Goal: Task Accomplishment & Management: Use online tool/utility

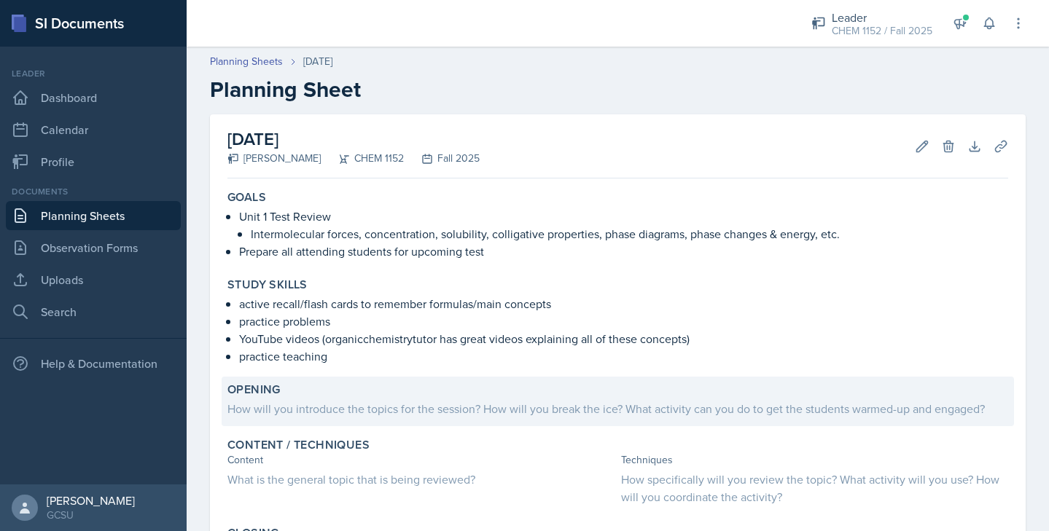
click at [282, 411] on div "How will you introduce the topics for the session? How will you break the ice? …" at bounding box center [617, 408] width 781 height 17
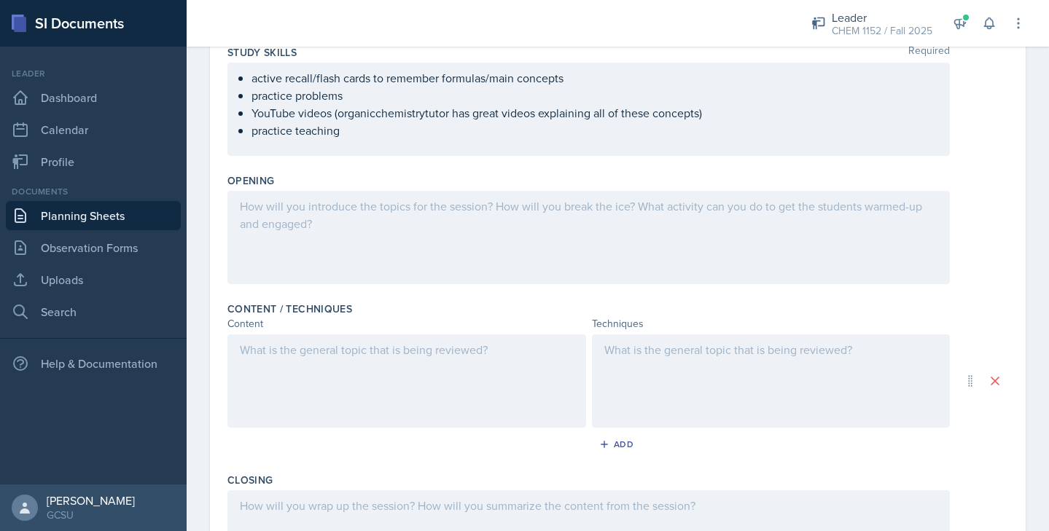
scroll to position [270, 0]
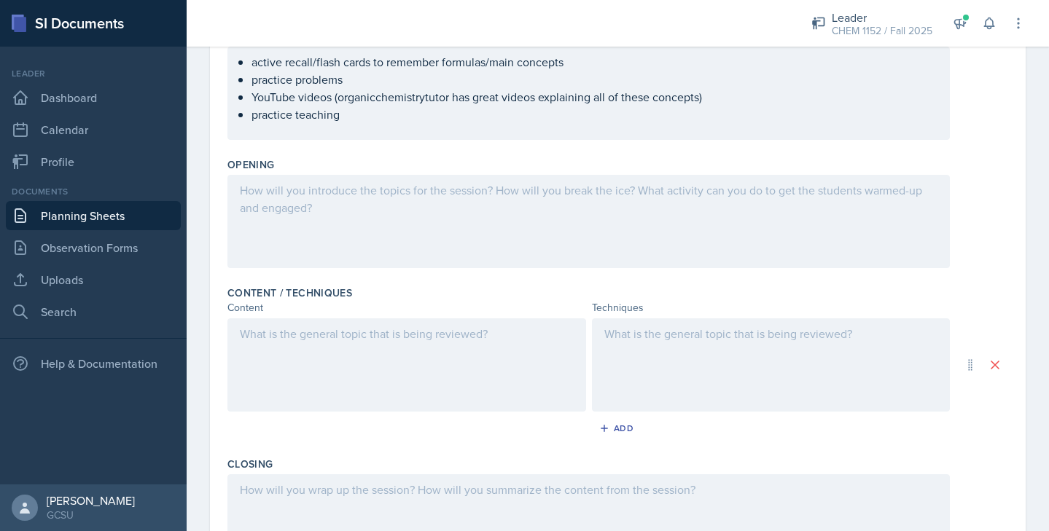
click at [295, 343] on div at bounding box center [406, 365] width 359 height 93
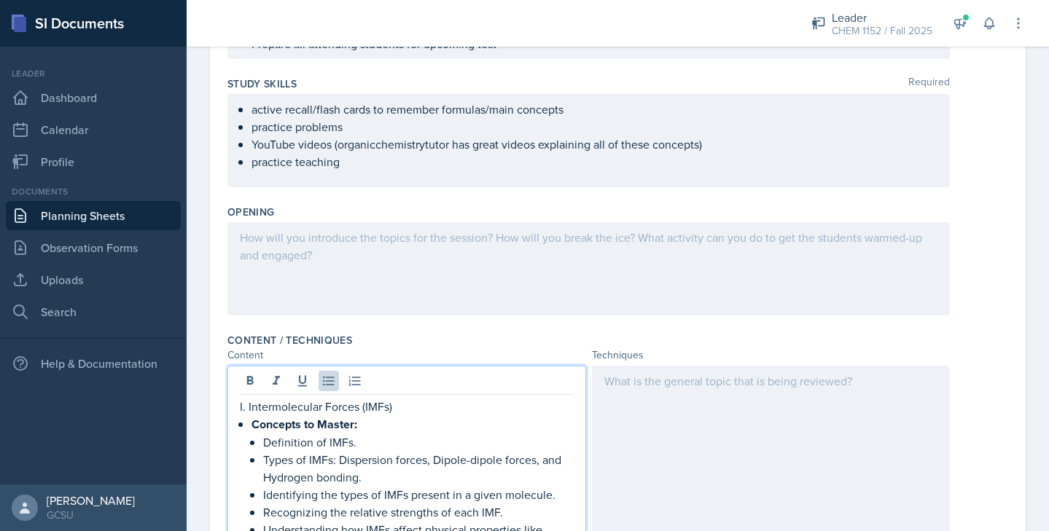
scroll to position [196, 0]
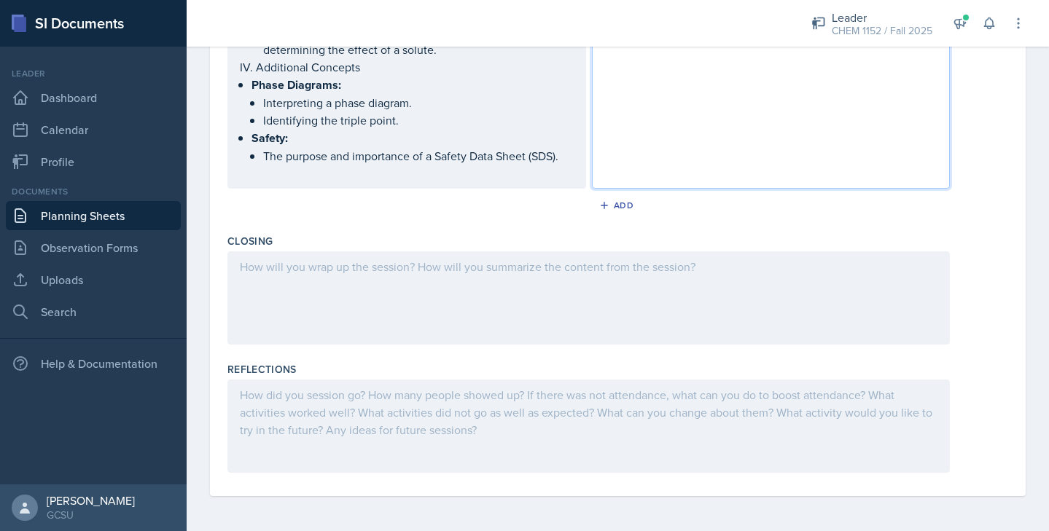
scroll to position [1206, 0]
click at [370, 286] on div at bounding box center [588, 297] width 722 height 93
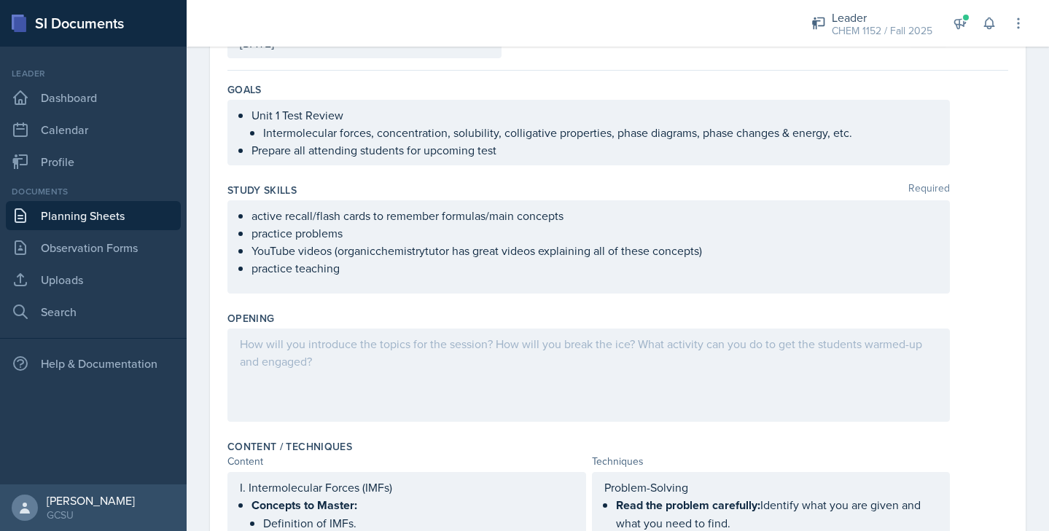
scroll to position [101, 0]
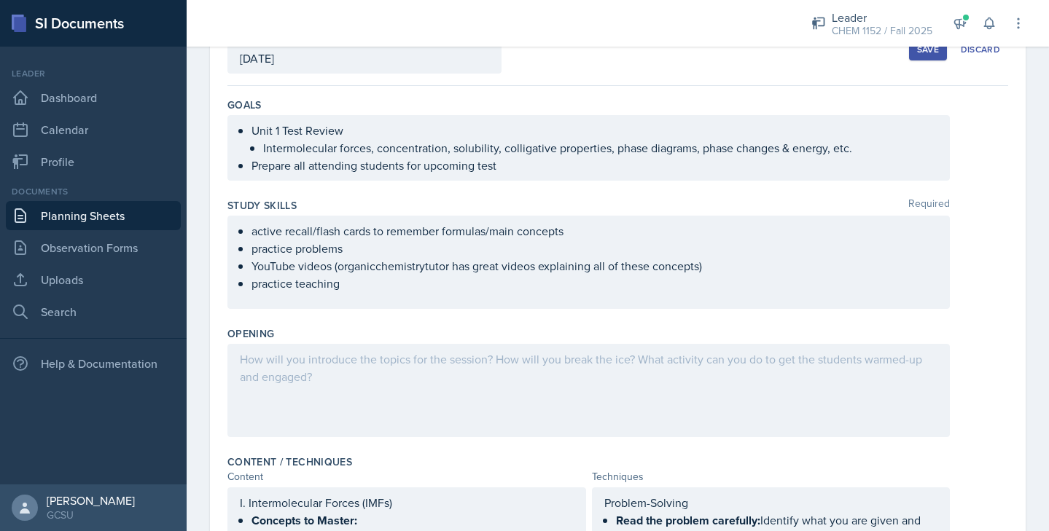
click at [335, 369] on div at bounding box center [588, 390] width 722 height 93
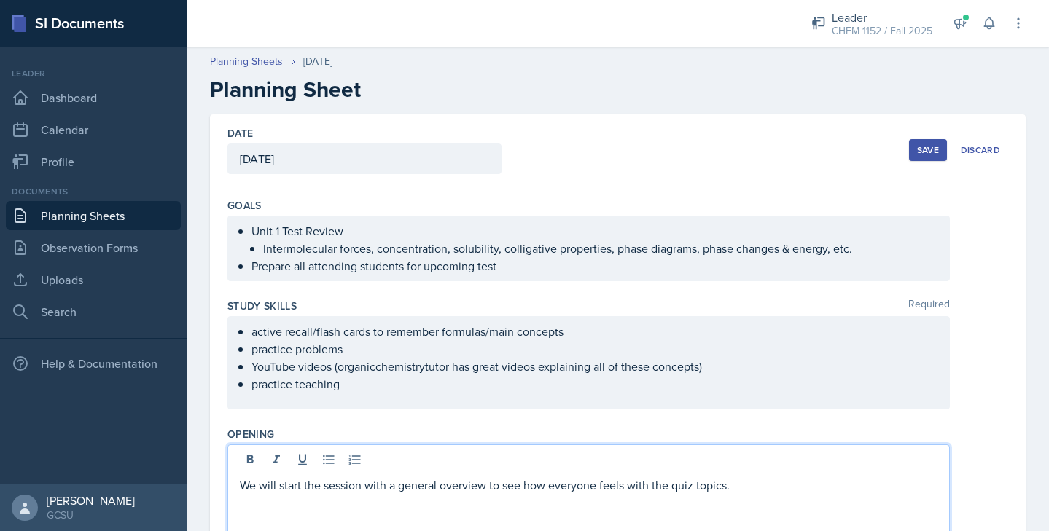
scroll to position [0, 0]
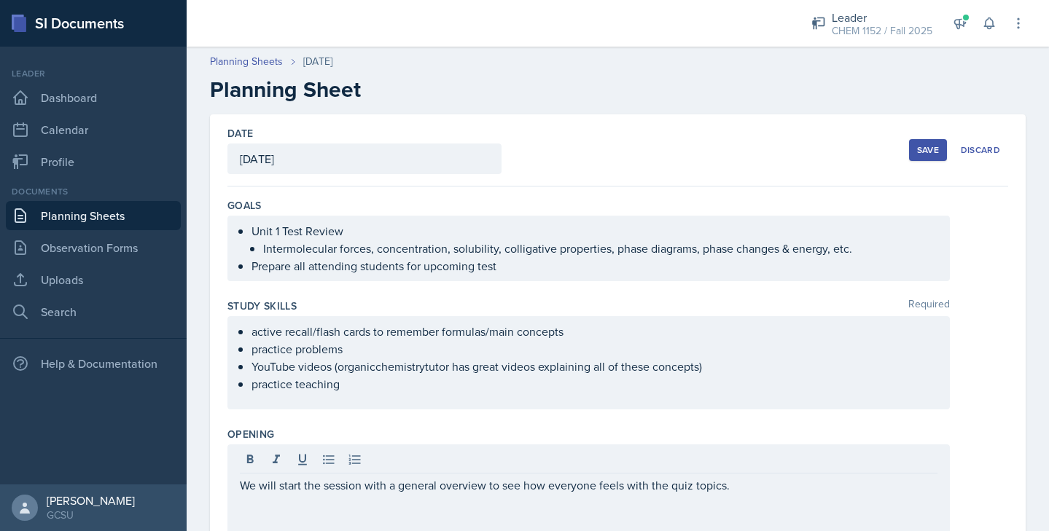
click at [928, 142] on button "Save" at bounding box center [928, 150] width 38 height 22
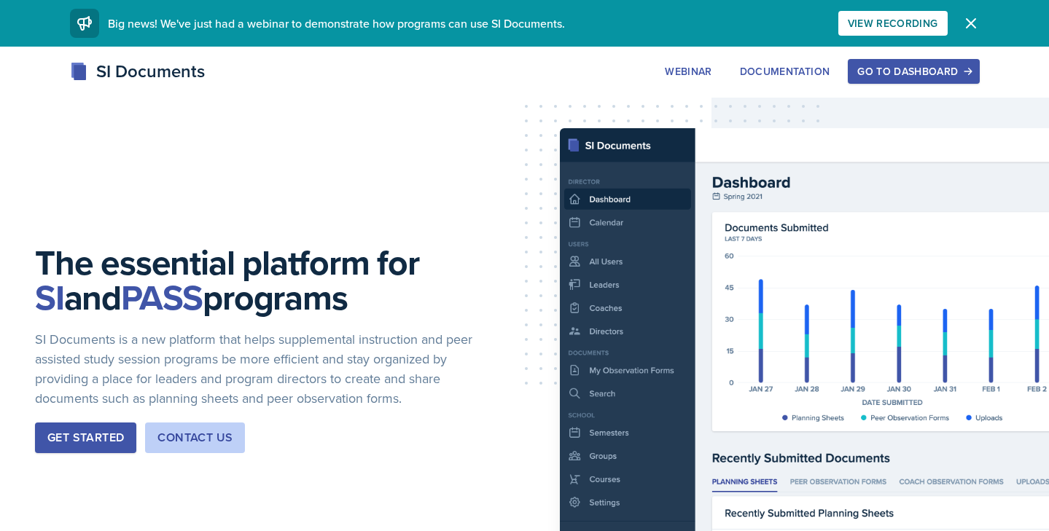
click at [924, 66] on div "Go to Dashboard" at bounding box center [913, 72] width 112 height 12
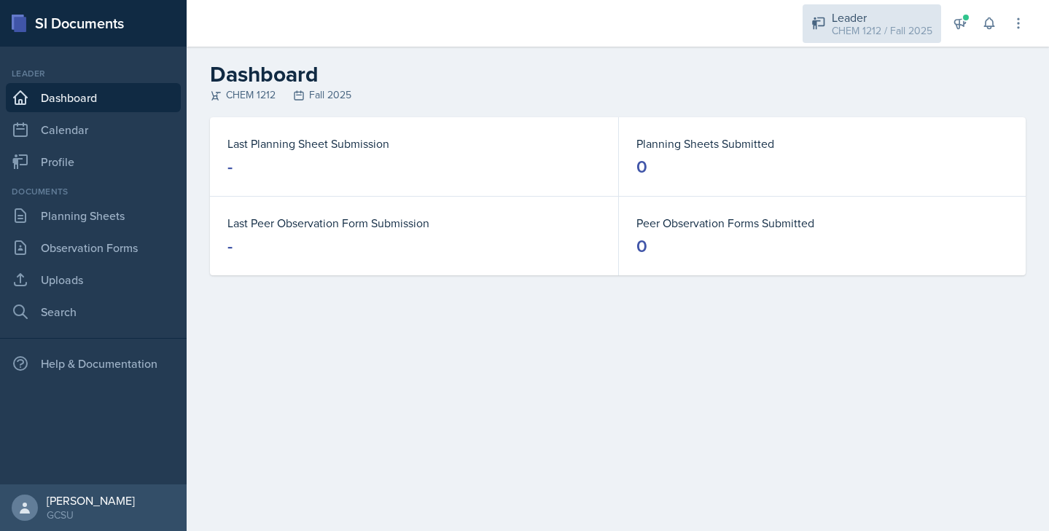
click at [862, 22] on div "Leader" at bounding box center [882, 17] width 101 height 17
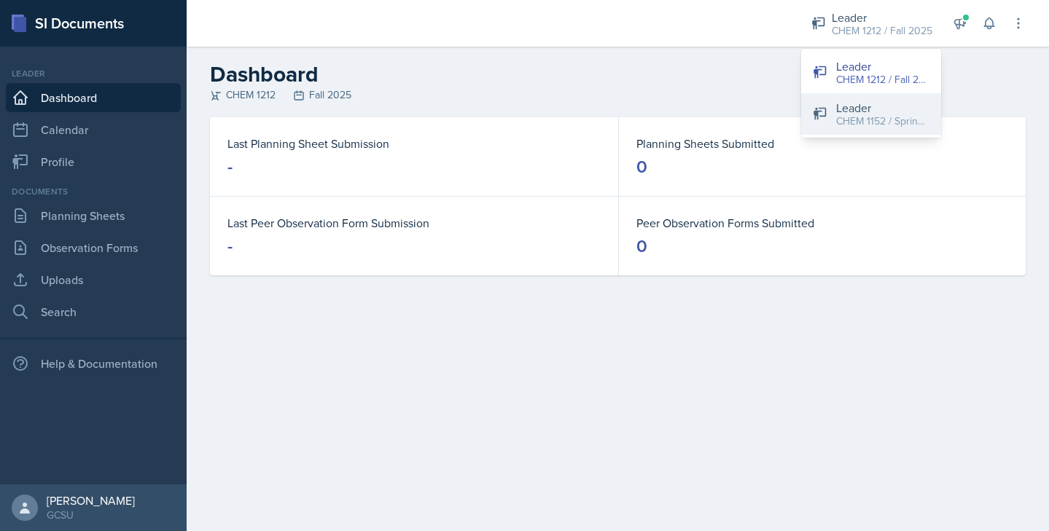
click at [841, 106] on div "Leader" at bounding box center [882, 107] width 93 height 17
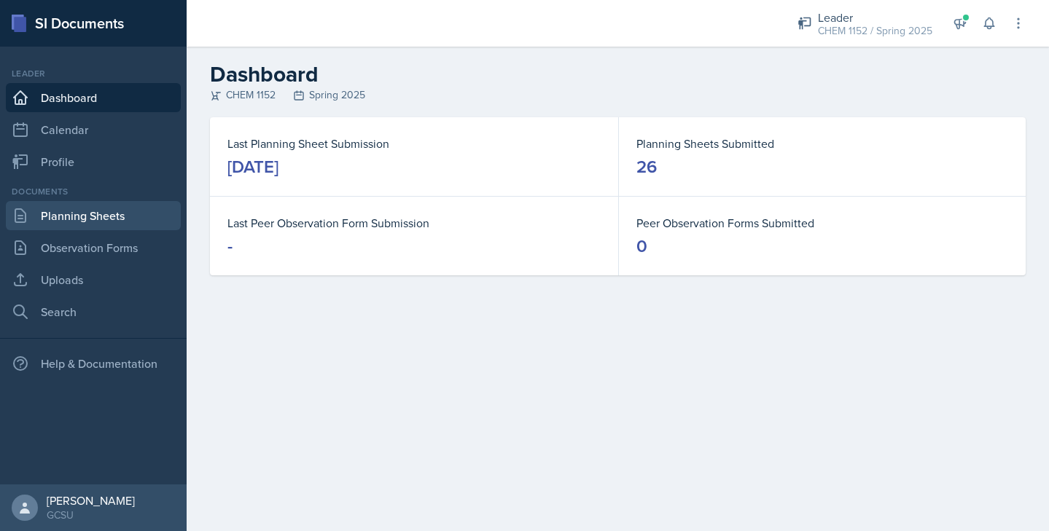
click at [65, 217] on link "Planning Sheets" at bounding box center [93, 215] width 175 height 29
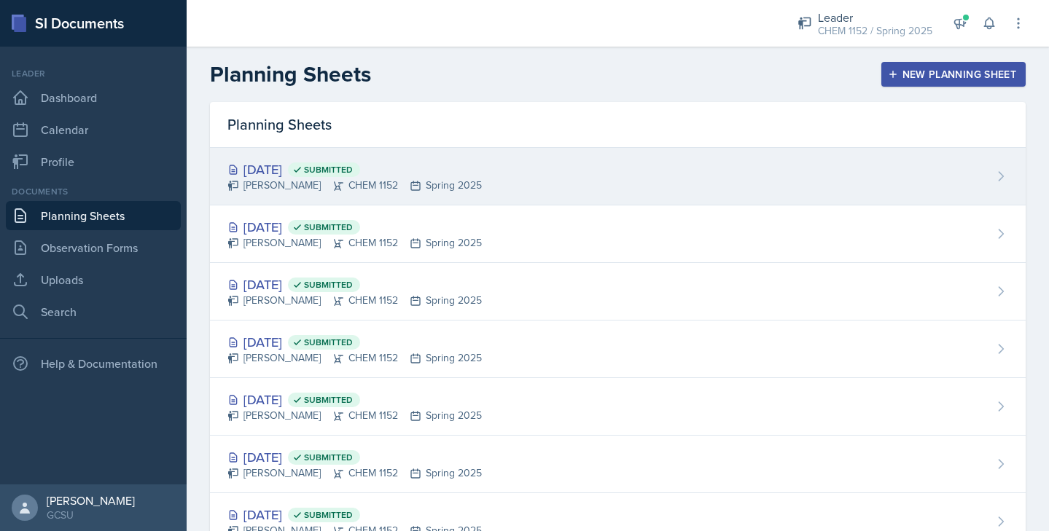
click at [438, 168] on div "[DATE] Submitted" at bounding box center [354, 170] width 254 height 20
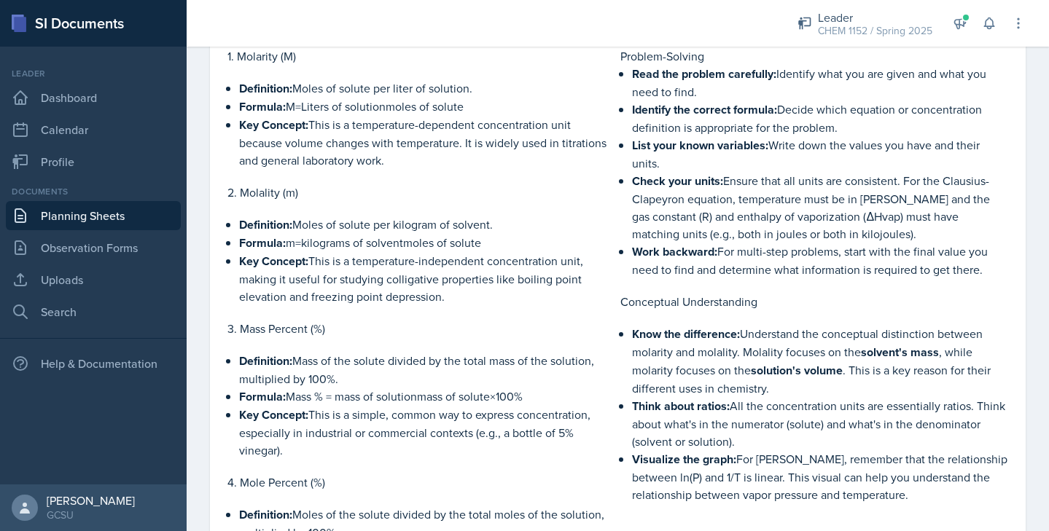
scroll to position [464, 0]
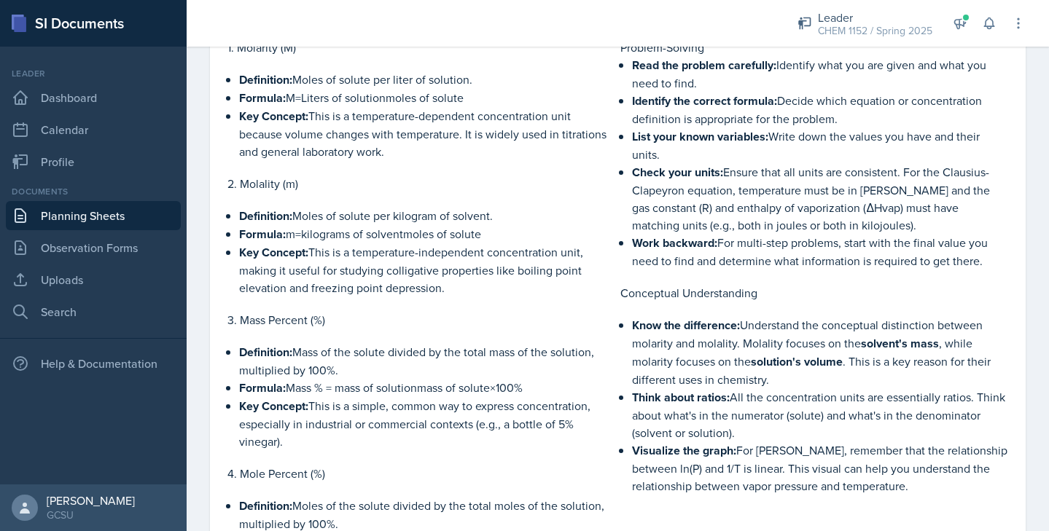
click at [743, 284] on p "Conceptual Understanding" at bounding box center [814, 292] width 388 height 17
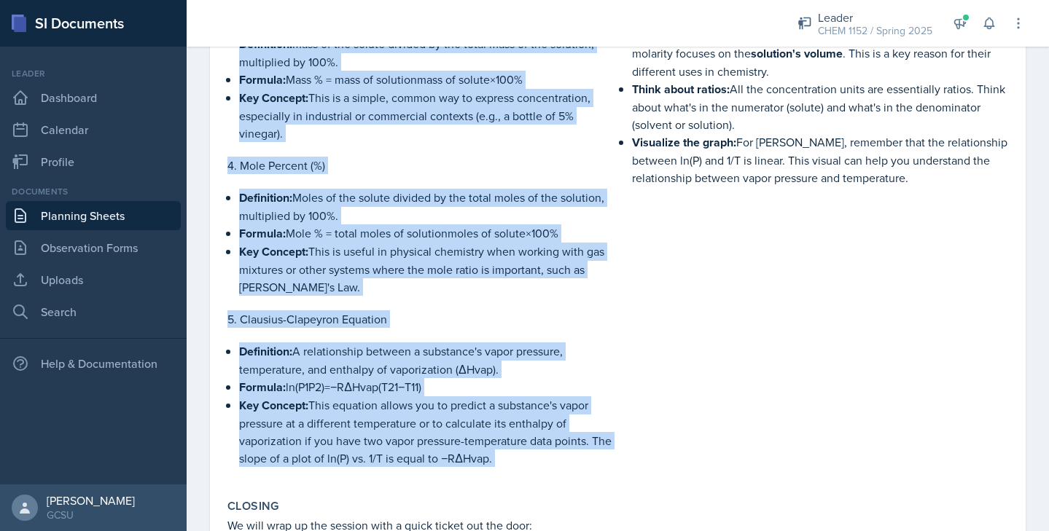
scroll to position [756, 0]
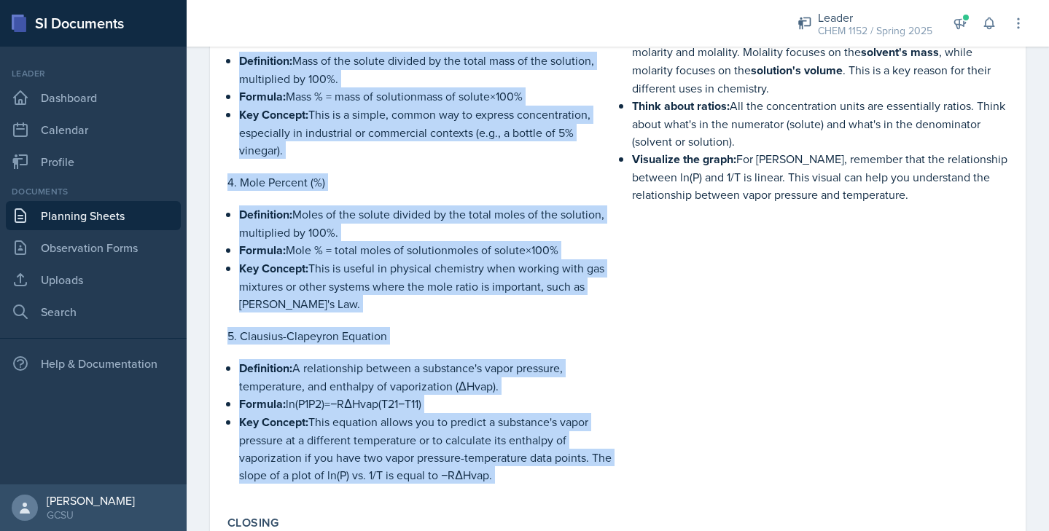
drag, startPoint x: 620, startPoint y: 111, endPoint x: 1007, endPoint y: 133, distance: 387.7
click at [1010, 133] on div "Content / Techniques Content Techniques 1. Molarity (M) Definition: Moles of so…" at bounding box center [618, 106] width 792 height 796
copy div "Loremip-Dolorsi Amet con adipisc elitseddo: Eiusmodt inci utl etd magna ali eni…"
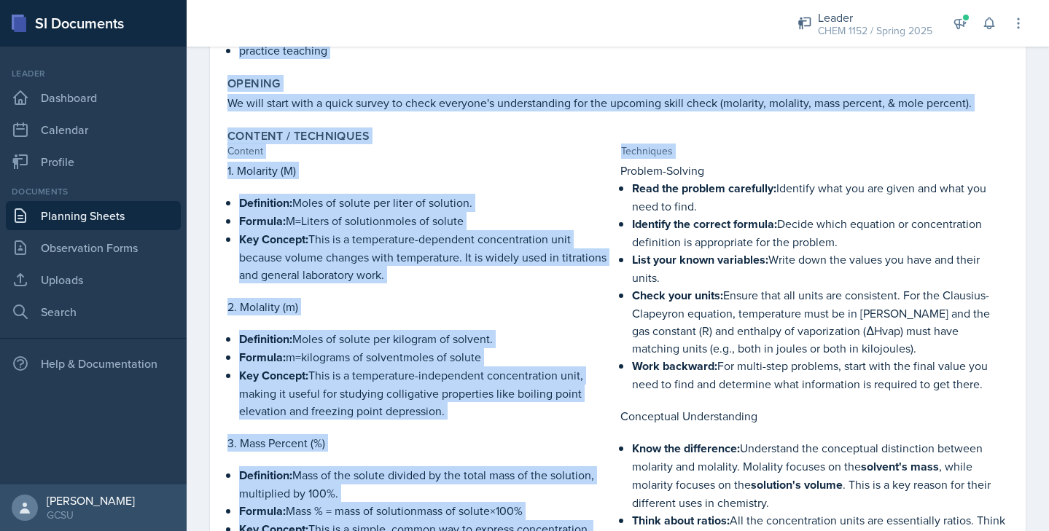
scroll to position [332, 0]
